Goal: Information Seeking & Learning: Learn about a topic

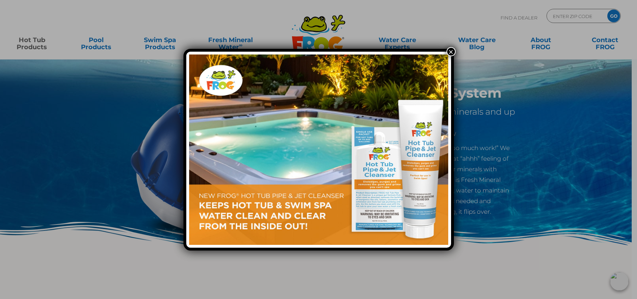
click at [450, 54] on button "×" at bounding box center [451, 51] width 9 height 9
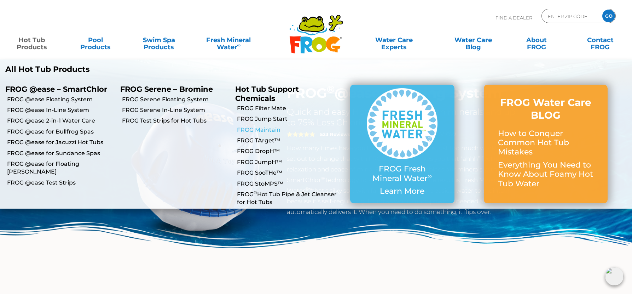
click at [269, 132] on link "FROG Maintain" at bounding box center [291, 130] width 108 height 8
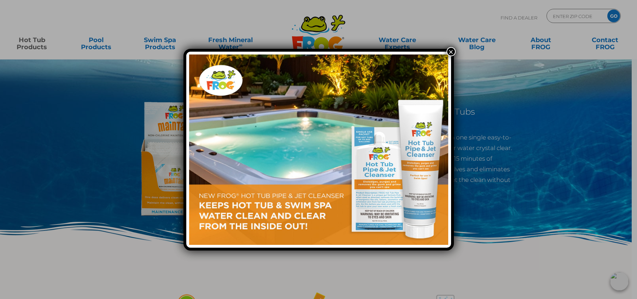
click at [451, 54] on button "×" at bounding box center [451, 51] width 9 height 9
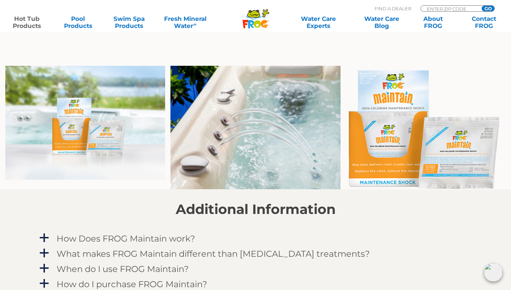
scroll to position [595, 0]
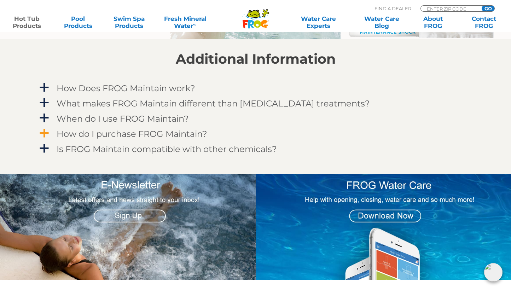
click at [115, 133] on h4 "How do I purchase FROG Maintain?" at bounding box center [132, 134] width 151 height 10
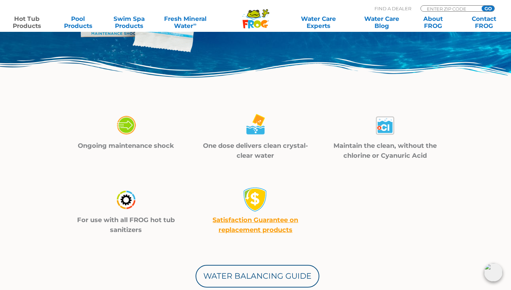
scroll to position [0, 0]
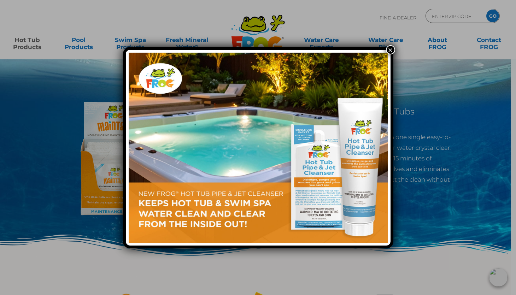
click at [122, 175] on div "×" at bounding box center [258, 147] width 516 height 295
click at [395, 262] on div "×" at bounding box center [258, 147] width 516 height 295
click at [391, 50] on button "×" at bounding box center [390, 49] width 9 height 9
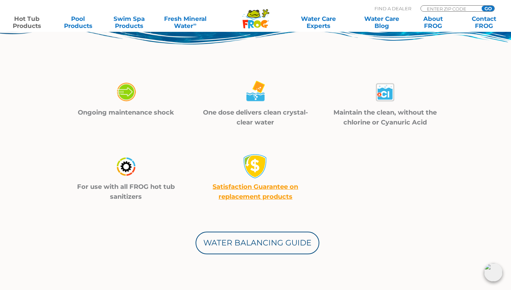
scroll to position [406, 0]
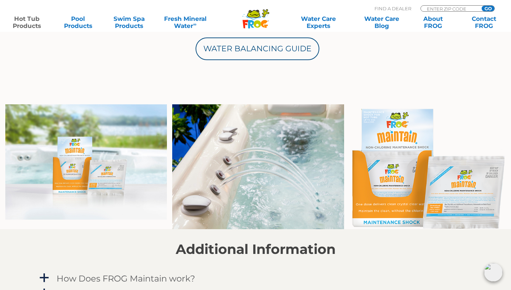
drag, startPoint x: 458, startPoint y: 211, endPoint x: 454, endPoint y: 213, distance: 4.5
click at [458, 211] on img at bounding box center [430, 166] width 162 height 124
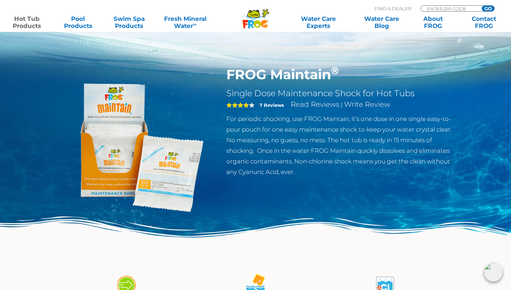
scroll to position [0, 0]
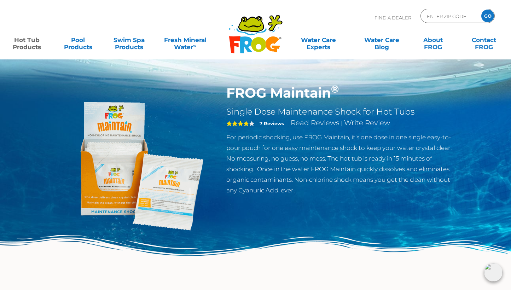
click at [101, 175] on img at bounding box center [135, 166] width 162 height 162
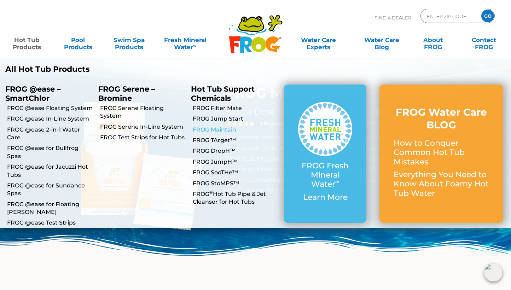
click at [217, 131] on link "FROG Maintain" at bounding box center [236, 130] width 86 height 8
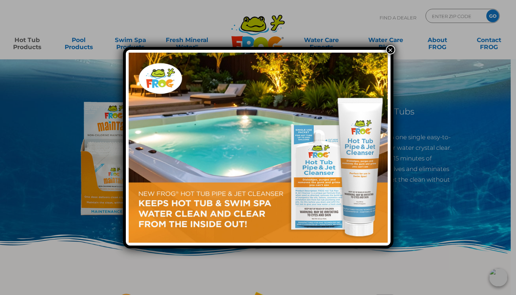
click at [390, 48] on button "×" at bounding box center [390, 49] width 9 height 9
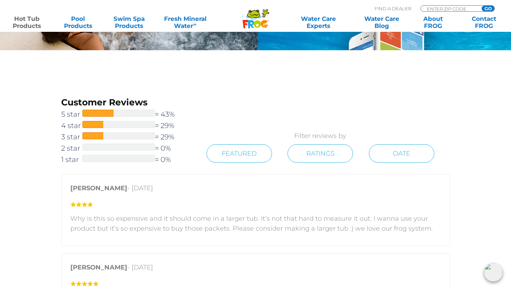
scroll to position [1010, 0]
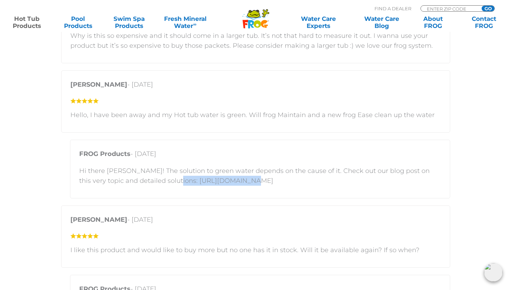
drag, startPoint x: 155, startPoint y: 183, endPoint x: 240, endPoint y: 167, distance: 86.7
click at [227, 184] on p "Hi there [PERSON_NAME]! The solution to green water depends on the cause of it.…" at bounding box center [260, 176] width 362 height 20
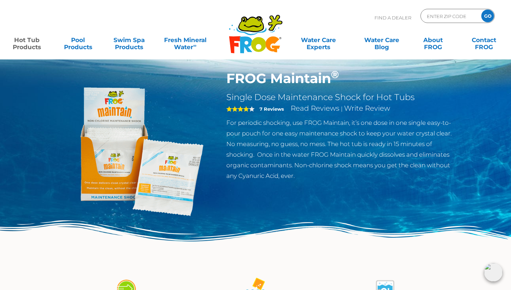
scroll to position [0, 0]
